Goal: Task Accomplishment & Management: Use online tool/utility

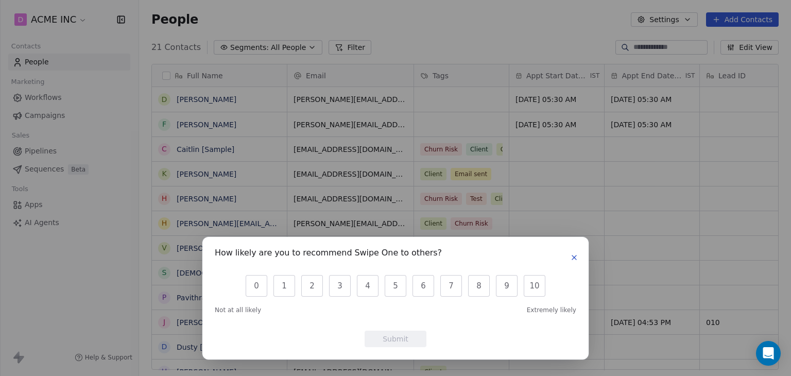
scroll to position [322, 644]
click at [573, 258] on icon "button" at bounding box center [574, 257] width 4 height 4
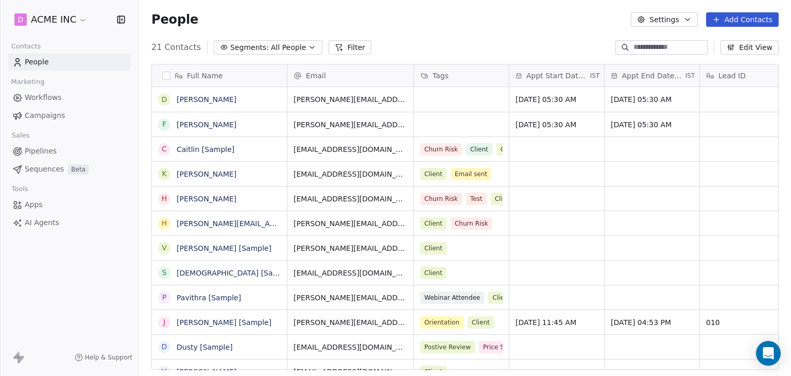
click at [56, 113] on span "Campaigns" at bounding box center [45, 115] width 40 height 11
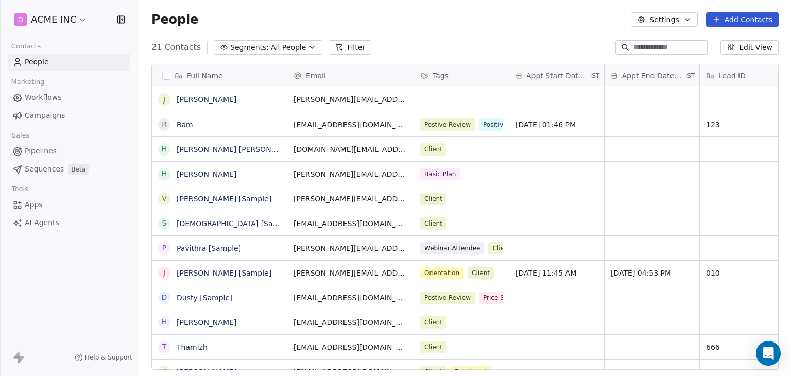
click at [38, 116] on span "Campaigns" at bounding box center [45, 115] width 40 height 11
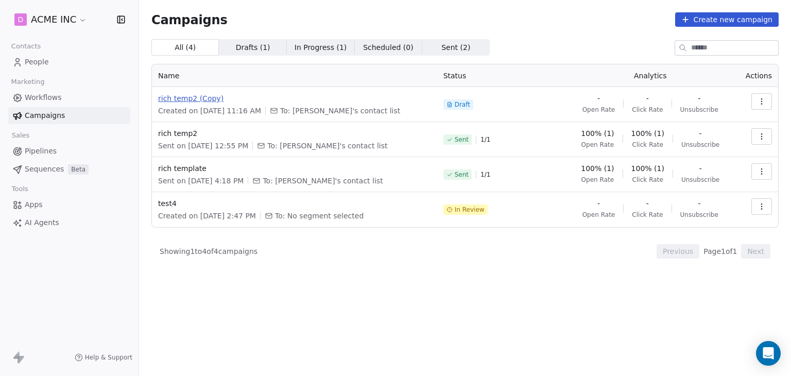
drag, startPoint x: 203, startPoint y: 104, endPoint x: 208, endPoint y: 99, distance: 6.9
click at [203, 104] on div "rich temp2 (Copy) Created on Aug 7, 2025, 11:16 AM To: Mrinal's contact list" at bounding box center [294, 104] width 273 height 23
click at [209, 96] on span "rich temp2 (Copy)" at bounding box center [294, 98] width 273 height 10
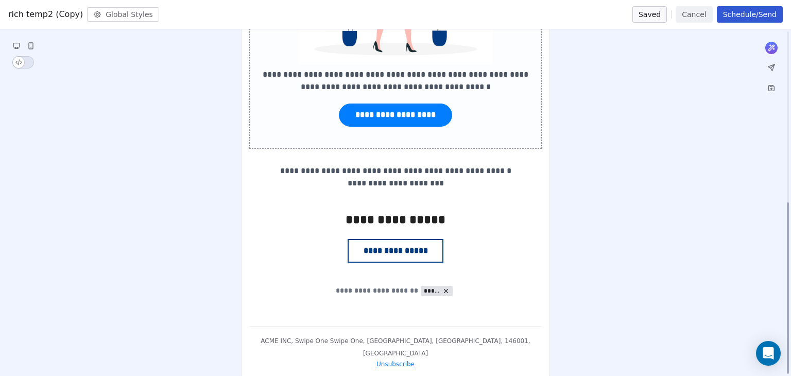
scroll to position [346, 0]
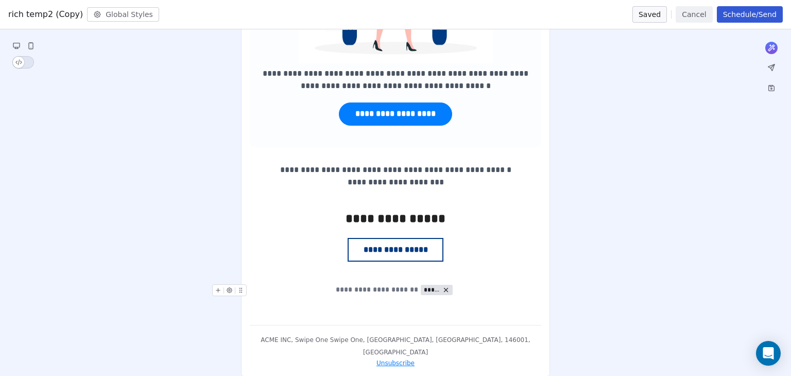
click at [478, 286] on div "**********" at bounding box center [395, 289] width 291 height 11
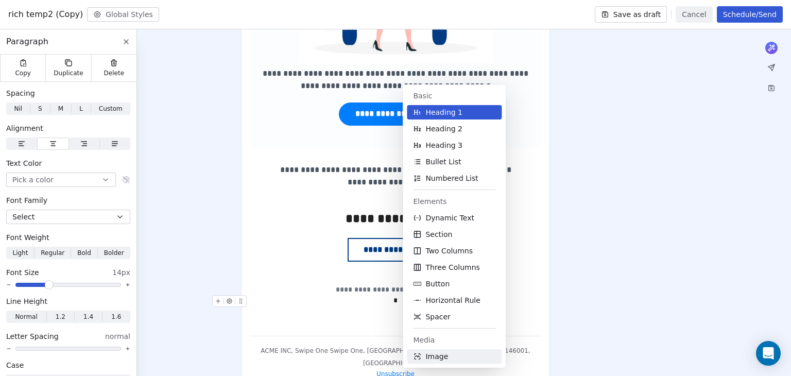
click at [441, 358] on span "Image" at bounding box center [436, 356] width 23 height 10
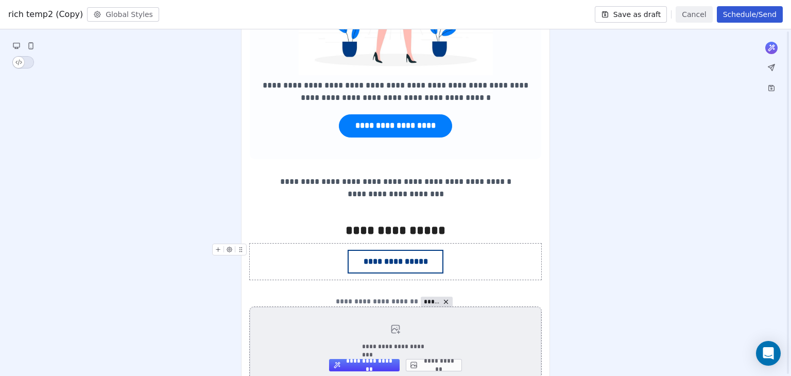
scroll to position [439, 0]
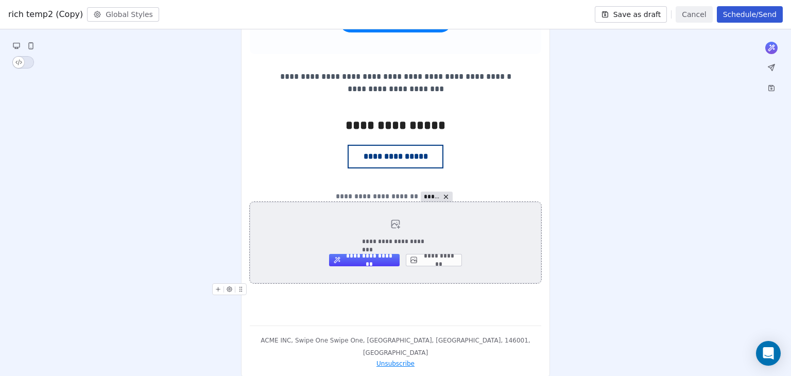
click at [443, 262] on button "**********" at bounding box center [434, 260] width 56 height 12
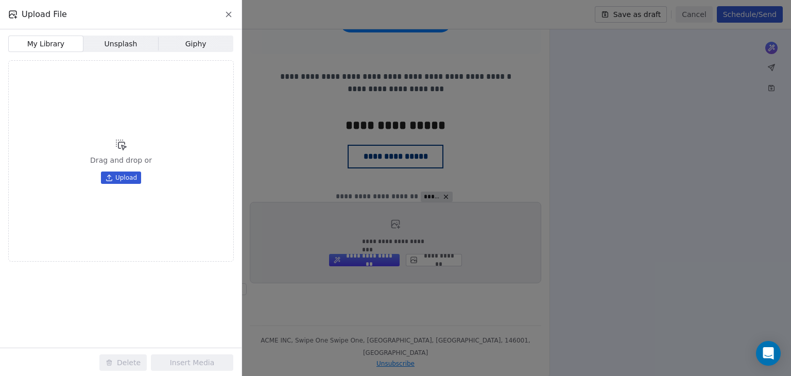
click at [120, 176] on span "Upload" at bounding box center [126, 178] width 22 height 8
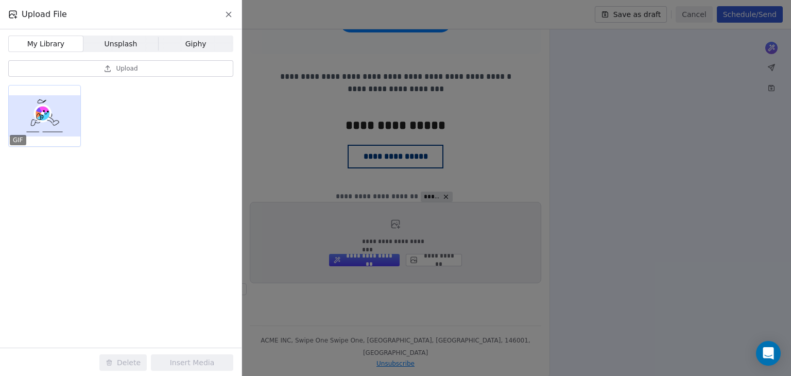
click at [52, 124] on div at bounding box center [45, 115] width 72 height 61
click at [195, 352] on div "Delete Insert Media" at bounding box center [166, 362] width 150 height 29
click at [192, 362] on button "Insert Media" at bounding box center [192, 362] width 82 height 16
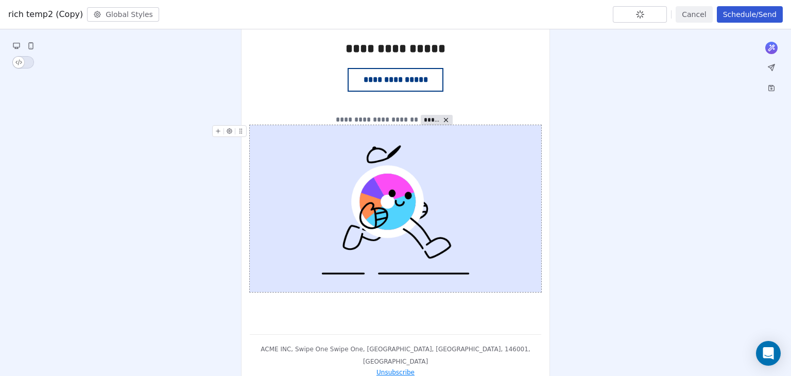
scroll to position [525, 0]
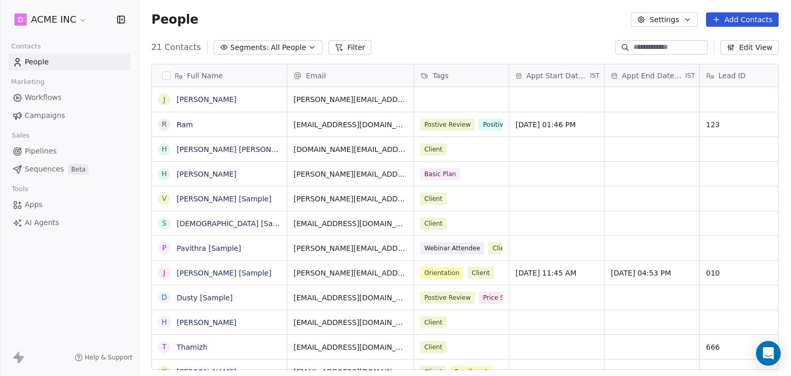
scroll to position [322, 644]
click at [41, 114] on span "Campaigns" at bounding box center [45, 115] width 40 height 11
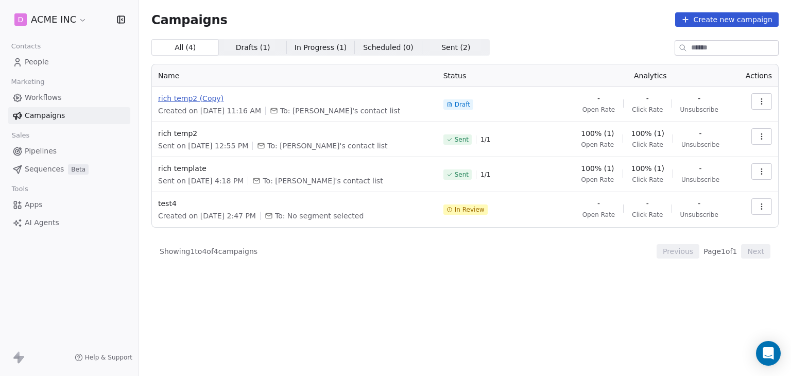
click at [171, 97] on span "rich temp2 (Copy)" at bounding box center [294, 98] width 273 height 10
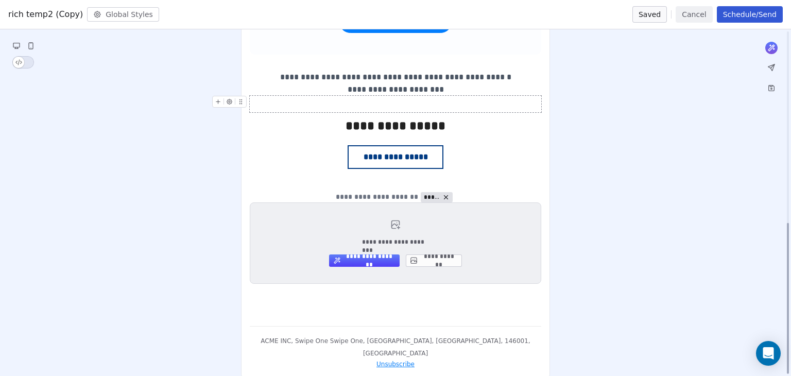
scroll to position [439, 0]
click at [681, 98] on div "**********" at bounding box center [395, 21] width 791 height 736
click at [440, 256] on button "**********" at bounding box center [434, 260] width 56 height 12
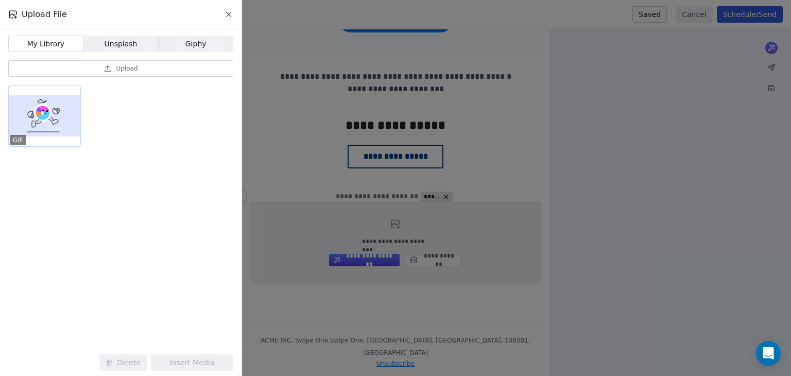
click at [34, 127] on div at bounding box center [45, 115] width 72 height 61
click at [167, 356] on button "Insert Media" at bounding box center [192, 362] width 82 height 16
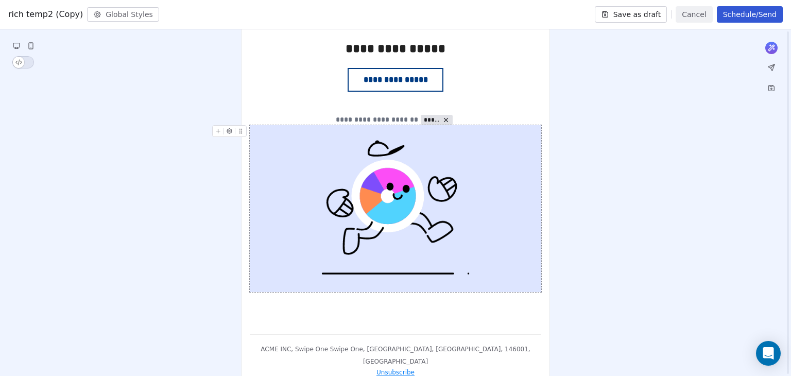
scroll to position [525, 0]
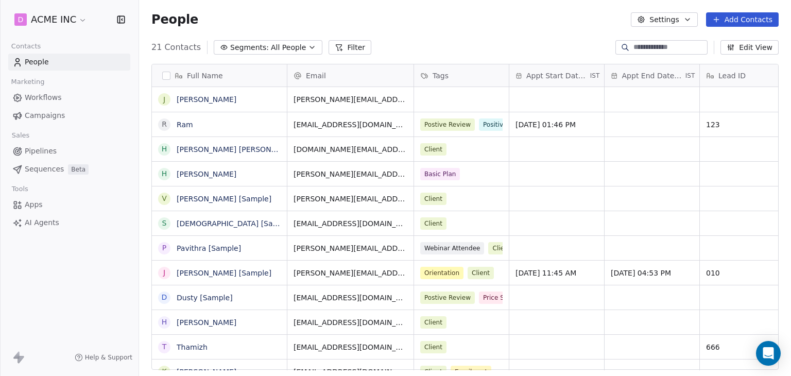
scroll to position [322, 644]
click at [37, 114] on span "Campaigns" at bounding box center [45, 115] width 40 height 11
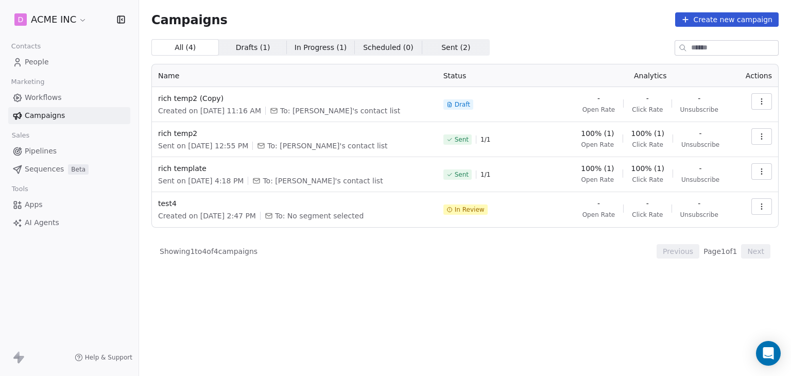
click at [185, 103] on div "rich temp2 (Copy) Created on Aug 7, 2025, 11:16 AM To: Mrinal's contact list" at bounding box center [294, 104] width 273 height 23
click at [186, 99] on span "rich temp2 (Copy)" at bounding box center [294, 98] width 273 height 10
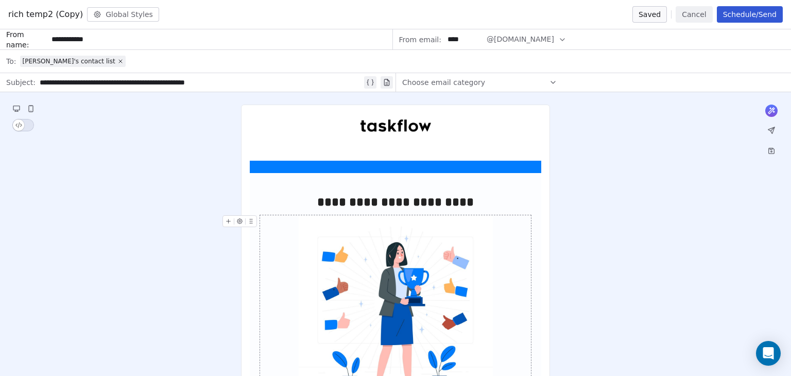
click at [770, 14] on button "Schedule/Send" at bounding box center [750, 14] width 66 height 16
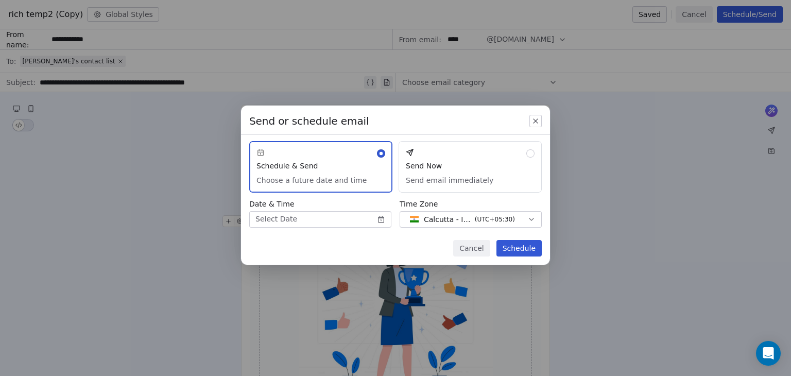
click at [458, 167] on button "Send Now Send email immediately" at bounding box center [470, 166] width 143 height 51
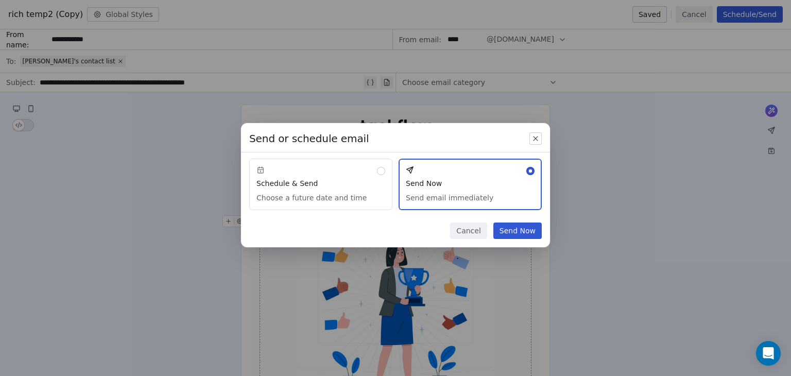
click at [513, 227] on button "Send Now" at bounding box center [517, 230] width 48 height 16
